Goal: Information Seeking & Learning: Understand process/instructions

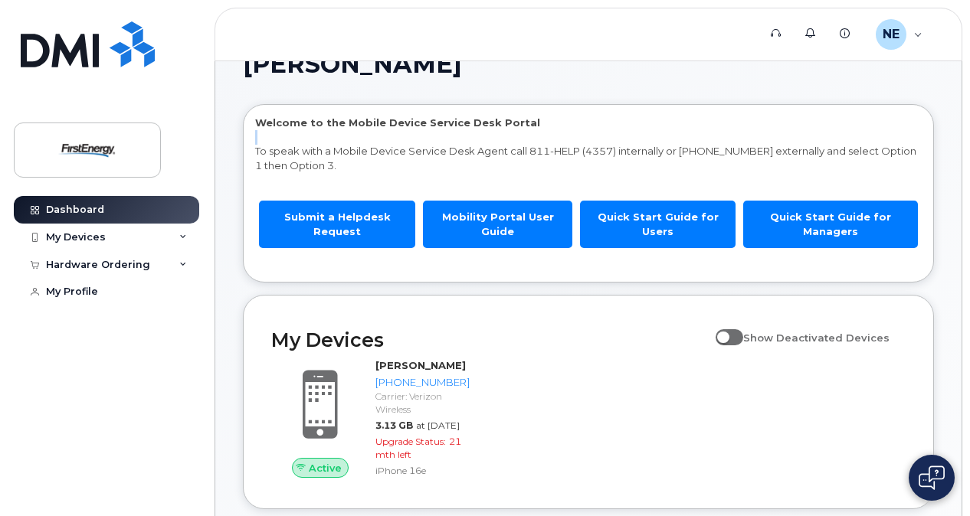
scroll to position [61, 0]
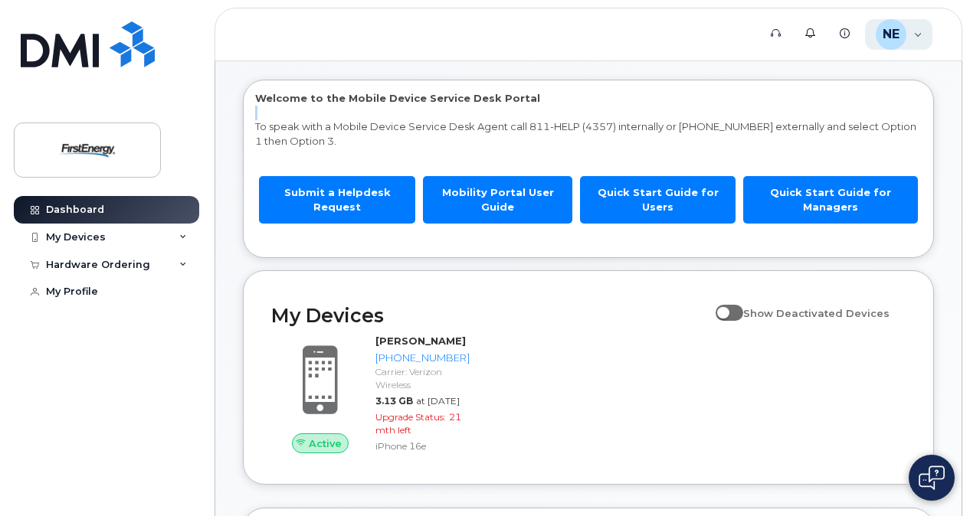
click at [924, 34] on div "NE [PERSON_NAME] Employee" at bounding box center [899, 34] width 68 height 31
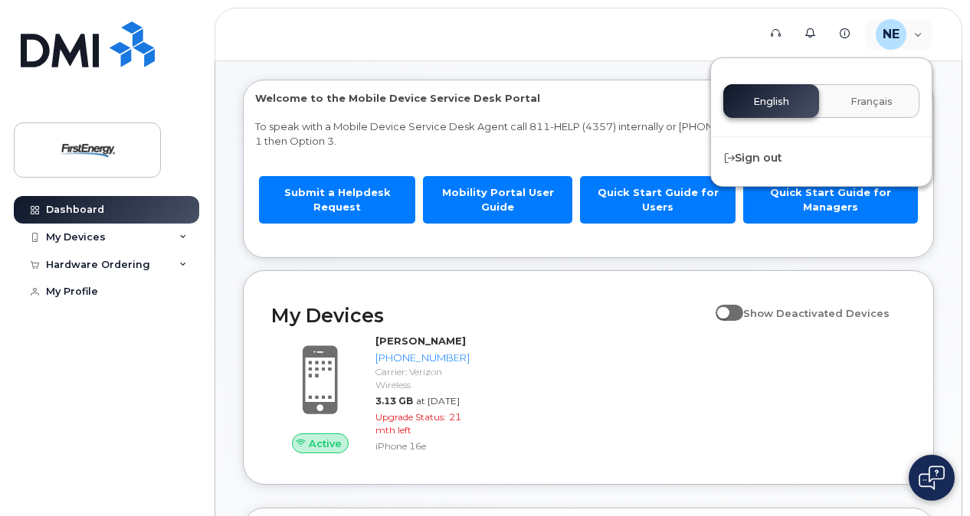
click at [718, 30] on header "Support Alerts Knowledge Base NE [PERSON_NAME] Employee English Français Sign o…" at bounding box center [589, 35] width 748 height 54
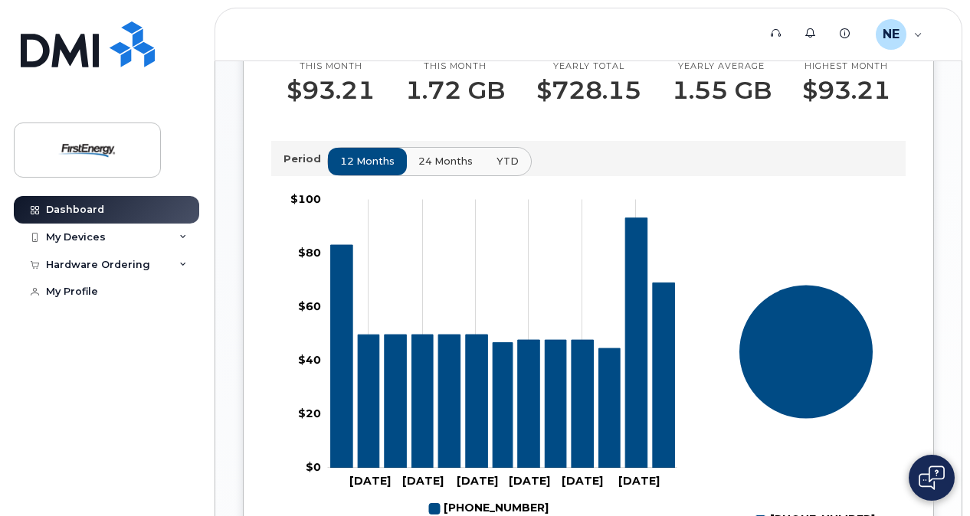
scroll to position [582, 0]
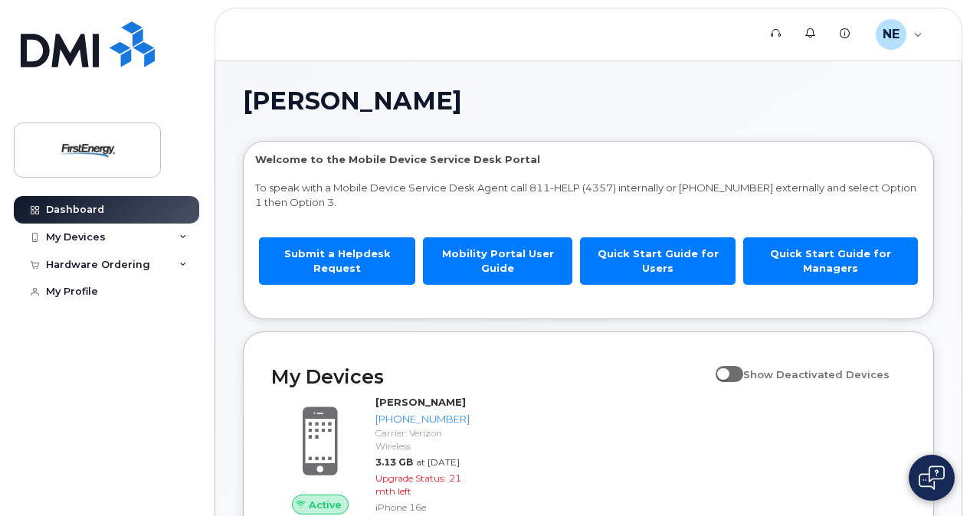
click at [495, 264] on link "Mobility Portal User Guide" at bounding box center [497, 261] width 149 height 47
